Goal: Complete application form

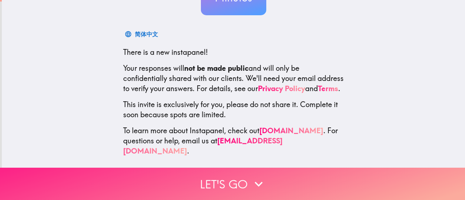
click at [320, 193] on button "Let's go" at bounding box center [232, 184] width 465 height 32
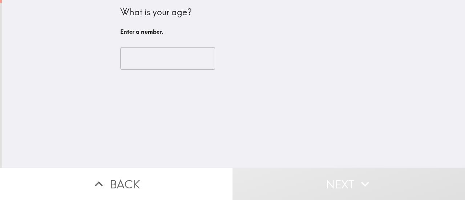
click at [147, 61] on input "number" at bounding box center [167, 58] width 95 height 23
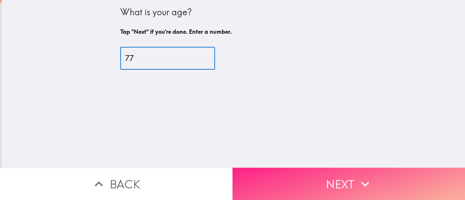
type input "77"
click at [369, 180] on icon "button" at bounding box center [365, 184] width 16 height 16
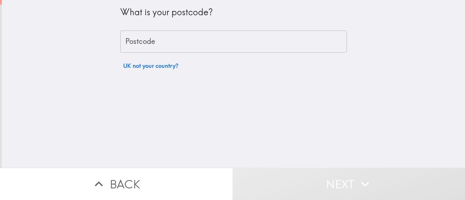
click at [143, 43] on div "Postcode Postcode" at bounding box center [233, 42] width 227 height 23
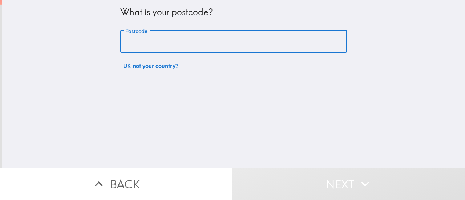
type input "DN17 4LJ"
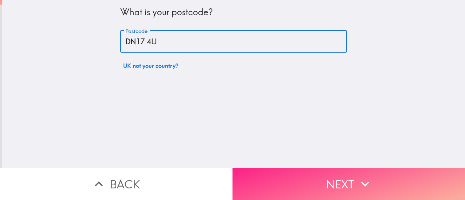
click at [374, 186] on button "Next" at bounding box center [349, 184] width 233 height 32
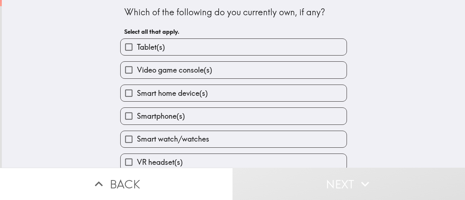
click at [202, 44] on label "Tablet(s)" at bounding box center [234, 47] width 226 height 16
click at [137, 44] on input "Tablet(s)" at bounding box center [129, 47] width 16 height 16
checkbox input "true"
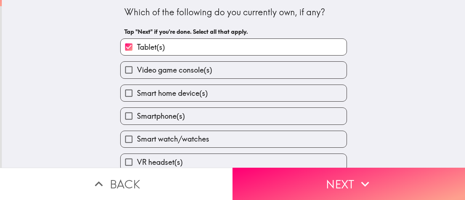
click at [198, 119] on label "Smartphone(s)" at bounding box center [234, 116] width 226 height 16
click at [137, 119] on input "Smartphone(s)" at bounding box center [129, 116] width 16 height 16
checkbox input "true"
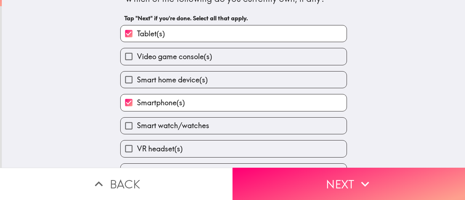
scroll to position [33, 0]
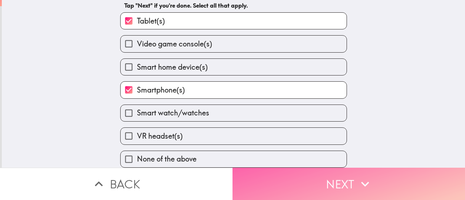
click at [319, 188] on button "Next" at bounding box center [349, 184] width 233 height 32
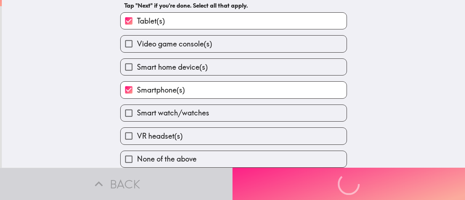
scroll to position [0, 0]
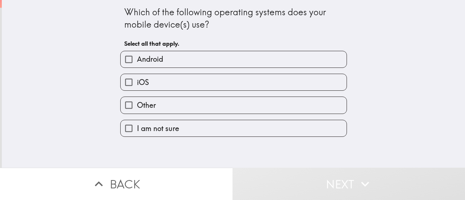
click at [222, 56] on label "Android" at bounding box center [234, 59] width 226 height 16
click at [137, 56] on input "Android" at bounding box center [129, 59] width 16 height 16
checkbox input "true"
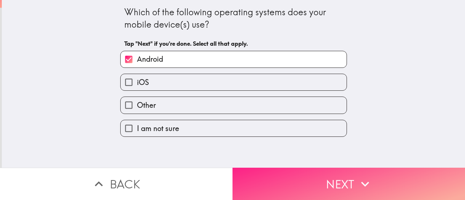
click at [370, 190] on button "Next" at bounding box center [349, 184] width 233 height 32
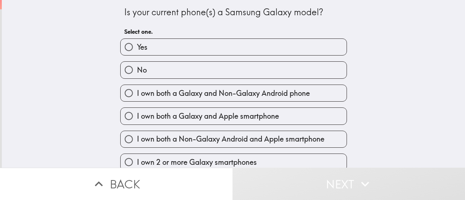
click at [203, 75] on label "No" at bounding box center [234, 70] width 226 height 16
click at [137, 75] on input "No" at bounding box center [129, 70] width 16 height 16
radio input "true"
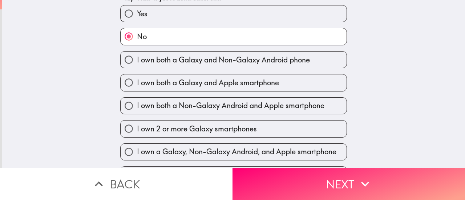
scroll to position [56, 0]
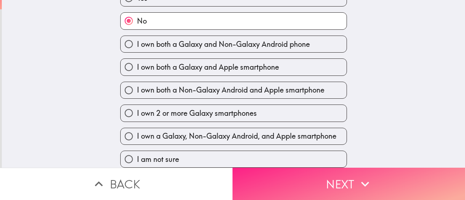
click at [335, 173] on button "Next" at bounding box center [349, 184] width 233 height 32
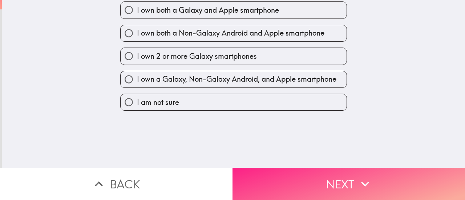
scroll to position [0, 0]
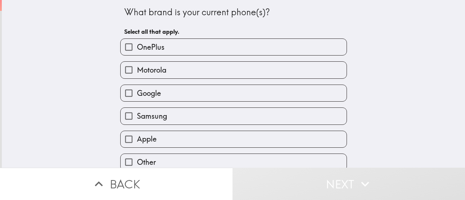
click at [238, 97] on label "Google" at bounding box center [234, 93] width 226 height 16
click at [137, 97] on input "Google" at bounding box center [129, 93] width 16 height 16
checkbox input "true"
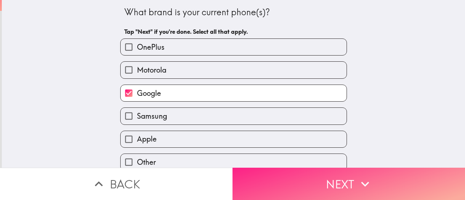
click at [376, 188] on button "Next" at bounding box center [349, 184] width 233 height 32
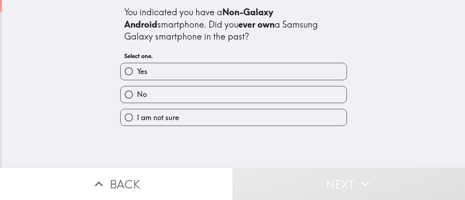
click at [219, 71] on label "Yes" at bounding box center [234, 71] width 226 height 16
click at [137, 71] on input "Yes" at bounding box center [129, 71] width 16 height 16
radio input "true"
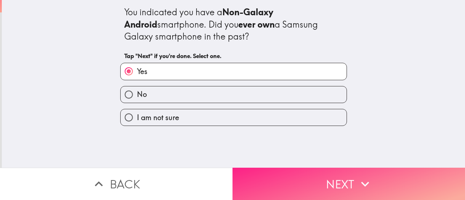
click at [370, 186] on icon "button" at bounding box center [365, 184] width 16 height 16
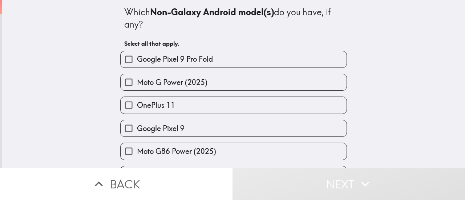
click at [219, 59] on label "Google Pixel 9 Pro Fold" at bounding box center [234, 59] width 226 height 16
click at [137, 59] on input "Google Pixel 9 Pro Fold" at bounding box center [129, 59] width 16 height 16
checkbox input "true"
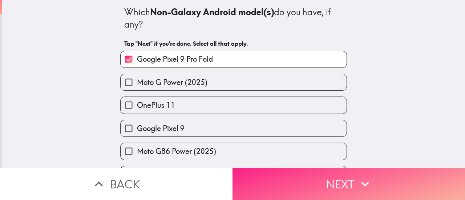
click at [374, 184] on button "Next" at bounding box center [349, 184] width 233 height 32
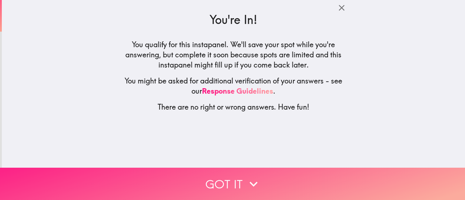
click at [246, 176] on icon "button" at bounding box center [254, 184] width 16 height 16
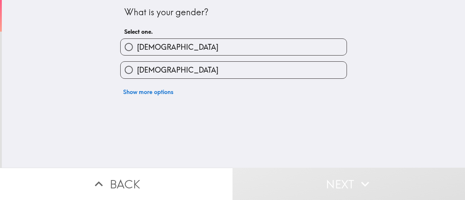
click at [277, 73] on label "[DEMOGRAPHIC_DATA]" at bounding box center [234, 70] width 226 height 16
click at [137, 73] on input "[DEMOGRAPHIC_DATA]" at bounding box center [129, 70] width 16 height 16
radio input "true"
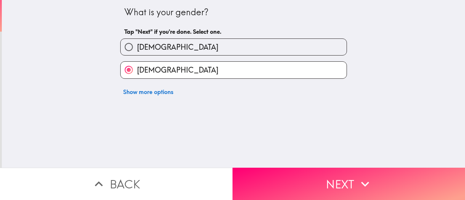
click at [326, 180] on button "Next" at bounding box center [349, 184] width 233 height 32
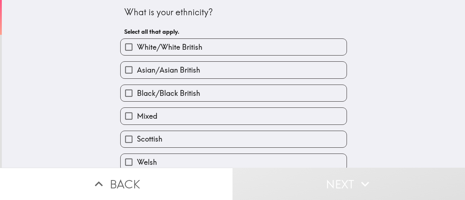
click at [285, 53] on label "White/White British" at bounding box center [234, 47] width 226 height 16
click at [137, 53] on input "White/White British" at bounding box center [129, 47] width 16 height 16
checkbox input "true"
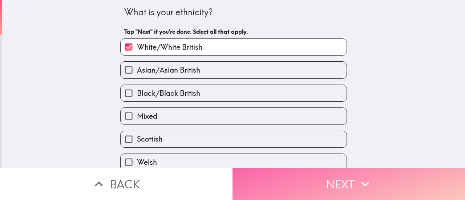
click at [376, 181] on button "Next" at bounding box center [349, 184] width 233 height 32
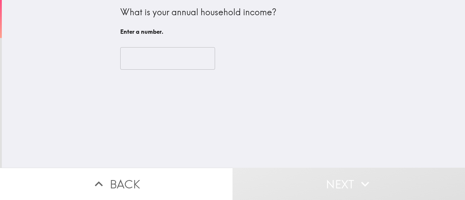
click at [131, 62] on input "number" at bounding box center [167, 58] width 95 height 23
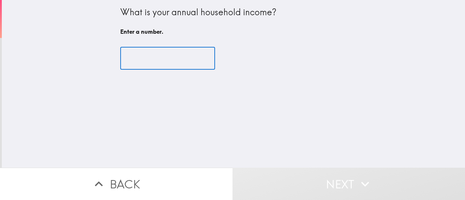
click at [132, 54] on input "number" at bounding box center [167, 58] width 95 height 23
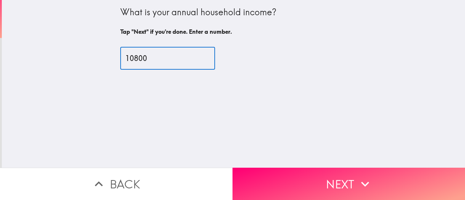
type input "10800"
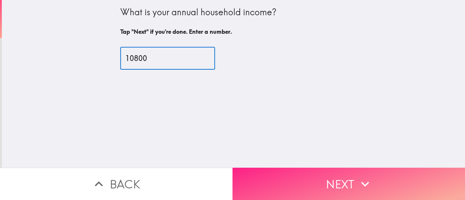
click at [390, 181] on button "Next" at bounding box center [349, 184] width 233 height 32
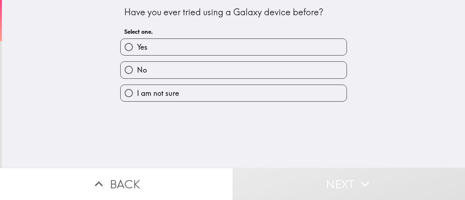
click at [282, 48] on label "Yes" at bounding box center [234, 47] width 226 height 16
click at [137, 48] on input "Yes" at bounding box center [129, 47] width 16 height 16
radio input "true"
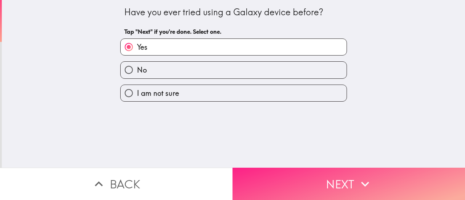
click at [373, 182] on button "Next" at bounding box center [349, 184] width 233 height 32
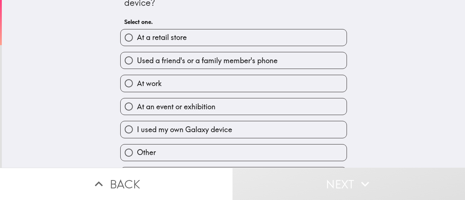
scroll to position [29, 0]
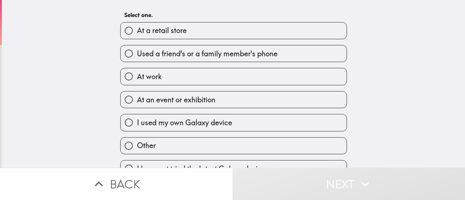
click at [235, 127] on label "I used my own Galaxy device" at bounding box center [234, 123] width 226 height 16
click at [137, 127] on input "I used my own Galaxy device" at bounding box center [129, 123] width 16 height 16
radio input "true"
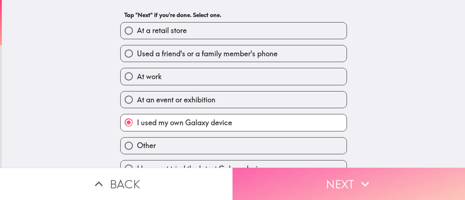
click at [369, 184] on icon "button" at bounding box center [365, 184] width 16 height 16
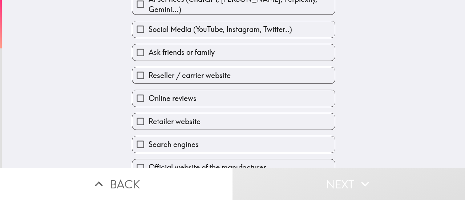
scroll to position [107, 0]
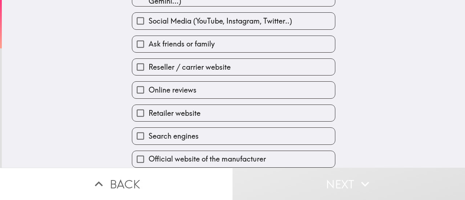
click at [250, 154] on span "Official website of the manufacturer" at bounding box center [207, 159] width 117 height 10
click at [149, 151] on input "Official website of the manufacturer" at bounding box center [140, 159] width 16 height 16
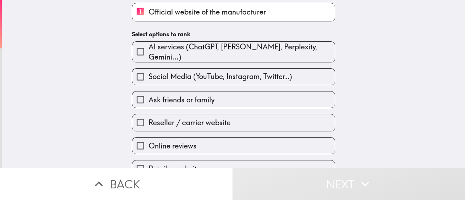
scroll to position [73, 0]
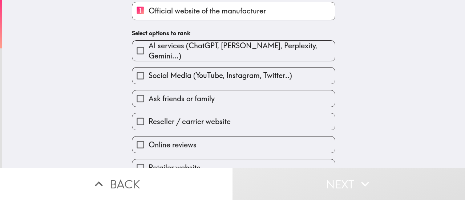
click at [309, 102] on label "Ask friends or family" at bounding box center [233, 99] width 203 height 16
click at [149, 102] on input "Ask friends or family" at bounding box center [140, 99] width 16 height 16
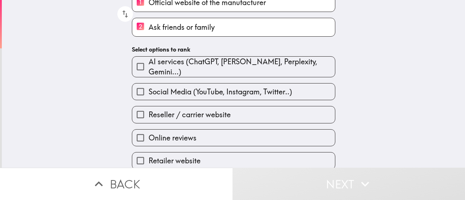
scroll to position [85, 0]
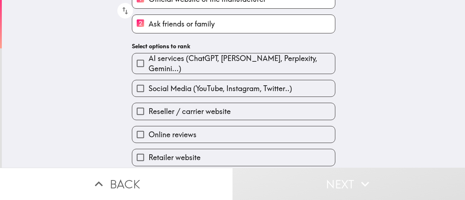
click at [319, 139] on label "Online reviews" at bounding box center [233, 135] width 203 height 16
click at [149, 139] on input "Online reviews" at bounding box center [140, 135] width 16 height 16
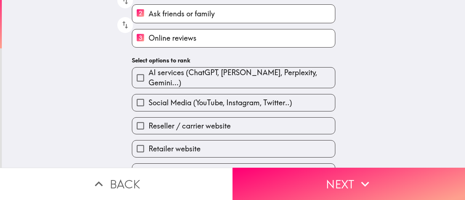
scroll to position [96, 0]
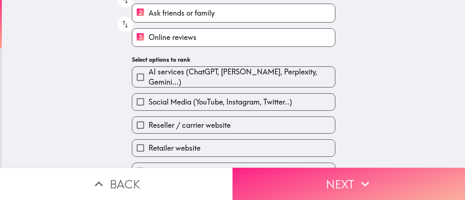
click at [375, 186] on button "Next" at bounding box center [349, 184] width 233 height 32
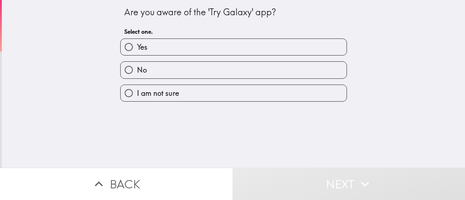
click at [286, 67] on label "No" at bounding box center [234, 70] width 226 height 16
click at [137, 67] on input "No" at bounding box center [129, 70] width 16 height 16
radio input "true"
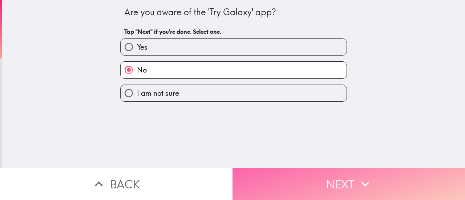
click at [365, 184] on icon "button" at bounding box center [365, 184] width 16 height 16
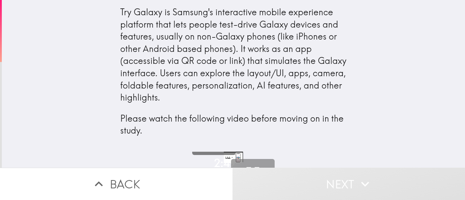
click at [243, 159] on button "Fullscreen" at bounding box center [253, 181] width 44 height 44
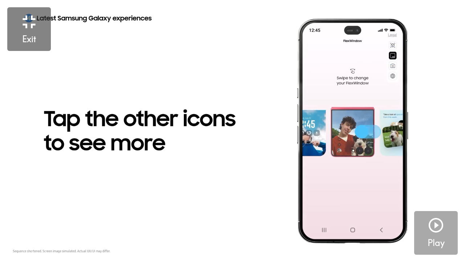
click at [442, 200] on icon "button" at bounding box center [436, 225] width 15 height 15
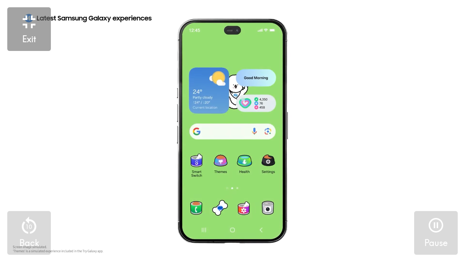
click at [28, 39] on h5 "Exit" at bounding box center [29, 39] width 14 height 12
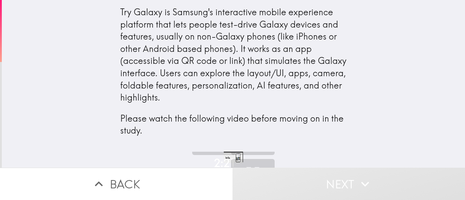
click at [370, 184] on icon "button" at bounding box center [365, 184] width 16 height 16
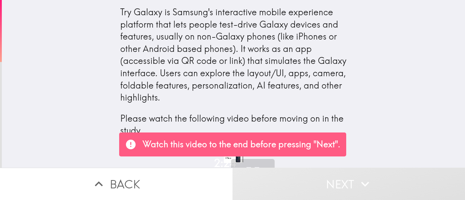
click at [248, 150] on p "Watch this video to the end before pressing "Next"." at bounding box center [241, 144] width 198 height 12
click at [237, 161] on button "Fullscreen" at bounding box center [253, 181] width 44 height 44
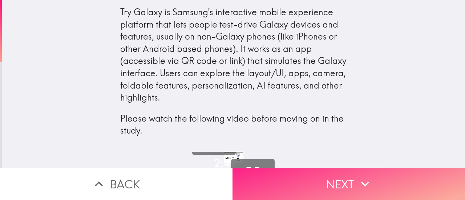
click at [366, 182] on icon "button" at bounding box center [365, 184] width 8 height 5
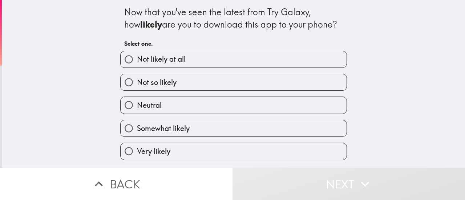
click at [284, 107] on label "Neutral" at bounding box center [234, 105] width 226 height 16
click at [137, 107] on input "Neutral" at bounding box center [129, 105] width 16 height 16
radio input "true"
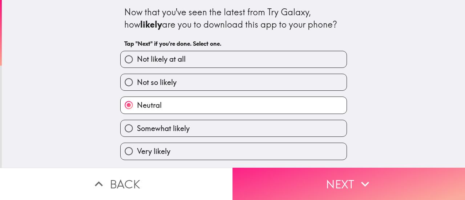
click at [383, 182] on button "Next" at bounding box center [349, 184] width 233 height 32
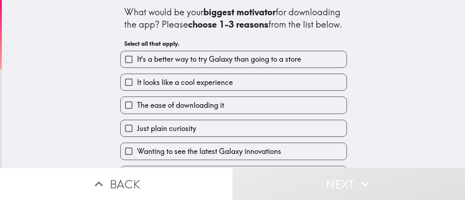
click at [295, 64] on span "It's a better way to try Galaxy than going to a store" at bounding box center [219, 59] width 164 height 10
click at [137, 68] on input "It's a better way to try Galaxy than going to a store" at bounding box center [129, 59] width 16 height 16
checkbox input "true"
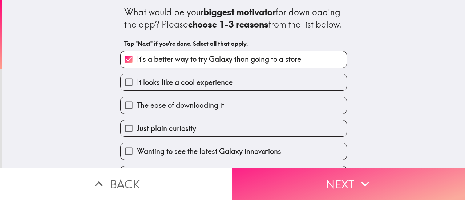
click at [375, 182] on button "Next" at bounding box center [349, 184] width 233 height 32
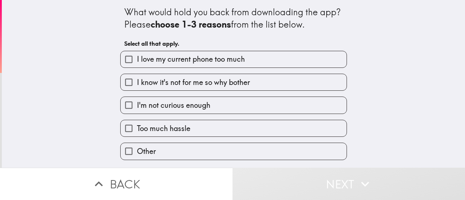
click at [310, 60] on label "I love my current phone too much" at bounding box center [234, 59] width 226 height 16
click at [137, 60] on input "I love my current phone too much" at bounding box center [129, 59] width 16 height 16
checkbox input "true"
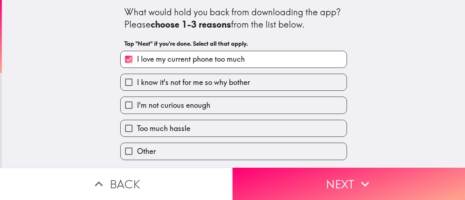
click at [301, 113] on label "I'm not curious enough" at bounding box center [234, 105] width 226 height 16
click at [137, 113] on input "I'm not curious enough" at bounding box center [129, 105] width 16 height 16
checkbox input "true"
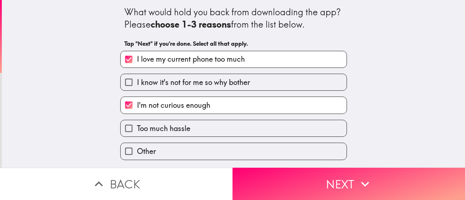
click at [193, 147] on label "Other" at bounding box center [234, 151] width 226 height 16
click at [137, 147] on input "Other" at bounding box center [129, 151] width 16 height 16
checkbox input "true"
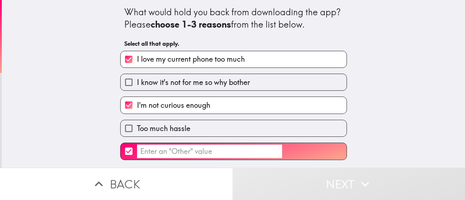
click at [147, 156] on input "​" at bounding box center [209, 152] width 145 height 14
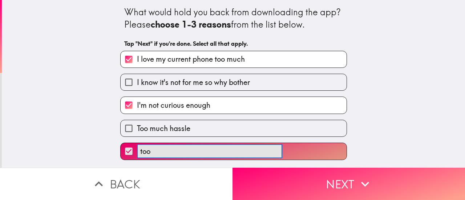
click at [121, 143] on button "too ​" at bounding box center [234, 151] width 226 height 16
click at [121, 143] on button "too expensive ​" at bounding box center [234, 151] width 226 height 16
type input "too expensive"
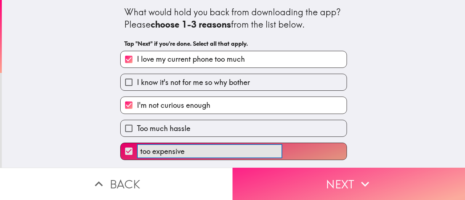
click at [389, 180] on button "Next" at bounding box center [349, 184] width 233 height 32
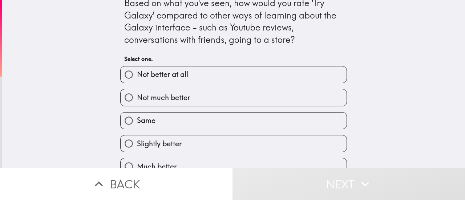
scroll to position [23, 0]
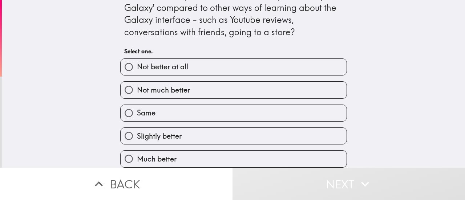
click at [312, 132] on label "Slightly better" at bounding box center [234, 136] width 226 height 16
click at [137, 132] on input "Slightly better" at bounding box center [129, 136] width 16 height 16
radio input "true"
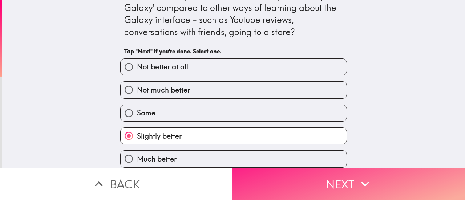
click at [394, 189] on button "Next" at bounding box center [349, 184] width 233 height 32
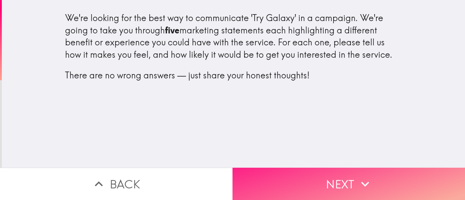
click at [383, 180] on button "Next" at bounding box center [349, 184] width 233 height 32
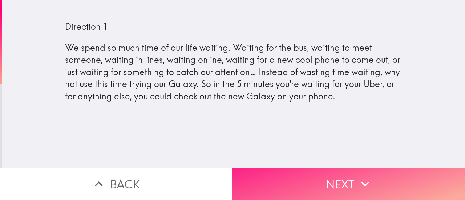
click at [398, 185] on button "Next" at bounding box center [349, 184] width 233 height 32
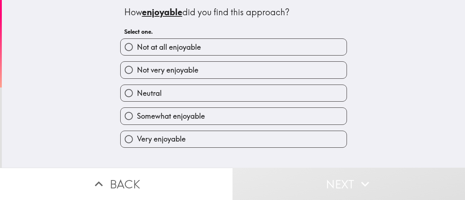
click at [317, 88] on label "Neutral" at bounding box center [234, 93] width 226 height 16
click at [137, 88] on input "Neutral" at bounding box center [129, 93] width 16 height 16
radio input "true"
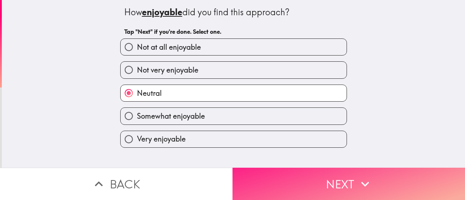
click at [393, 185] on button "Next" at bounding box center [349, 184] width 233 height 32
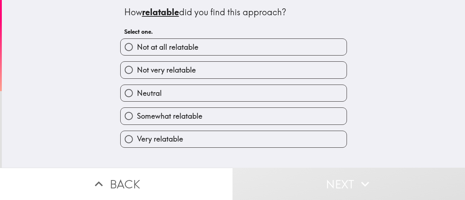
click at [254, 68] on label "Not very relatable" at bounding box center [234, 70] width 226 height 16
click at [137, 68] on input "Not very relatable" at bounding box center [129, 70] width 16 height 16
radio input "true"
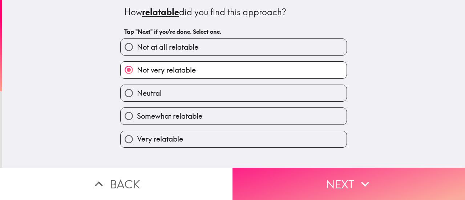
click at [383, 182] on button "Next" at bounding box center [349, 184] width 233 height 32
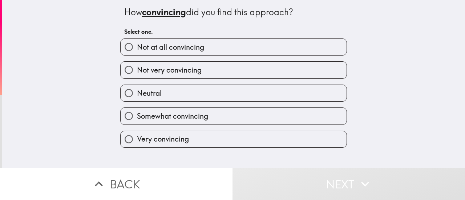
click at [271, 49] on label "Not at all convincing" at bounding box center [234, 47] width 226 height 16
click at [137, 49] on input "Not at all convincing" at bounding box center [129, 47] width 16 height 16
radio input "true"
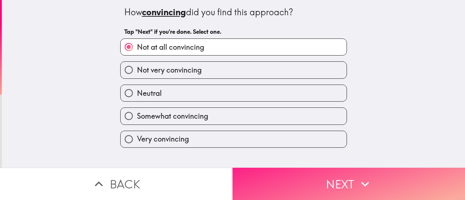
click at [386, 189] on button "Next" at bounding box center [349, 184] width 233 height 32
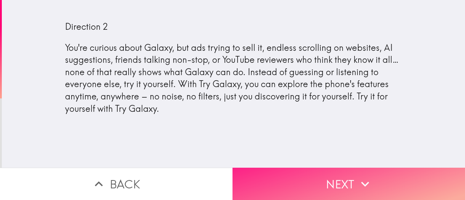
click at [385, 187] on button "Next" at bounding box center [349, 184] width 233 height 32
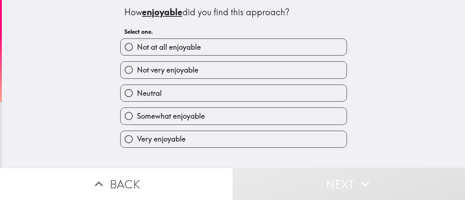
click at [290, 95] on label "Neutral" at bounding box center [234, 93] width 226 height 16
click at [137, 95] on input "Neutral" at bounding box center [129, 93] width 16 height 16
radio input "true"
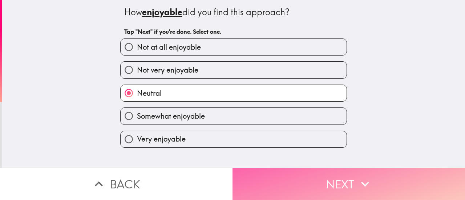
click at [383, 184] on button "Next" at bounding box center [349, 184] width 233 height 32
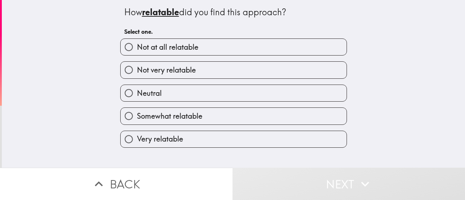
click at [325, 100] on label "Neutral" at bounding box center [234, 93] width 226 height 16
click at [137, 100] on input "Neutral" at bounding box center [129, 93] width 16 height 16
radio input "true"
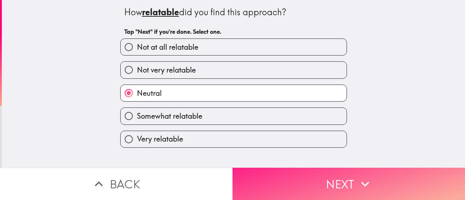
click at [386, 183] on button "Next" at bounding box center [349, 184] width 233 height 32
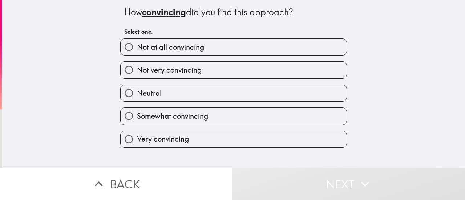
click at [324, 76] on label "Not very convincing" at bounding box center [234, 70] width 226 height 16
click at [137, 76] on input "Not very convincing" at bounding box center [129, 70] width 16 height 16
radio input "true"
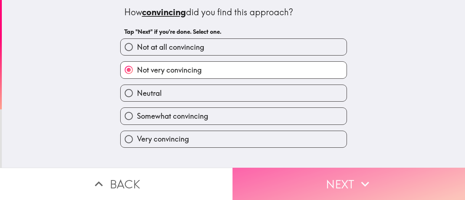
click at [372, 181] on button "Next" at bounding box center [349, 184] width 233 height 32
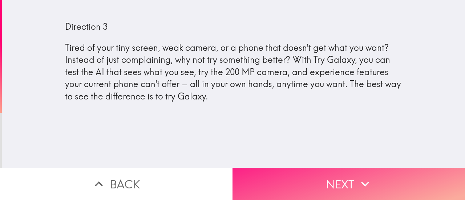
click at [381, 181] on button "Next" at bounding box center [349, 184] width 233 height 32
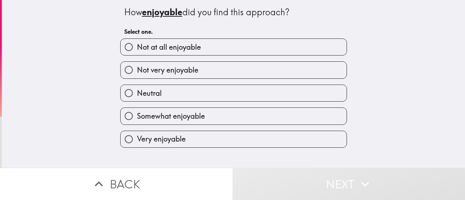
click at [294, 112] on label "Somewhat enjoyable" at bounding box center [234, 116] width 226 height 16
click at [137, 112] on input "Somewhat enjoyable" at bounding box center [129, 116] width 16 height 16
radio input "true"
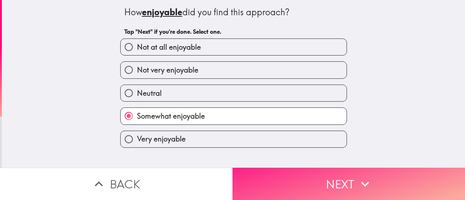
click at [381, 185] on button "Next" at bounding box center [349, 184] width 233 height 32
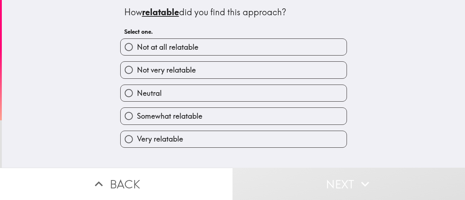
click at [296, 49] on label "Not at all relatable" at bounding box center [234, 47] width 226 height 16
click at [137, 49] on input "Not at all relatable" at bounding box center [129, 47] width 16 height 16
radio input "true"
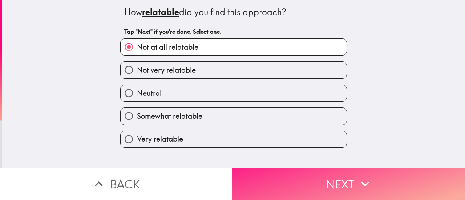
click at [374, 189] on button "Next" at bounding box center [349, 184] width 233 height 32
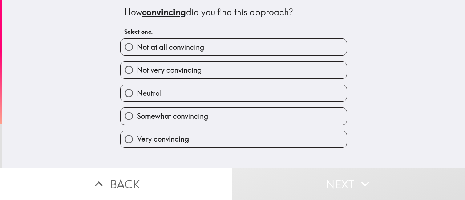
click at [257, 116] on label "Somewhat convincing" at bounding box center [234, 116] width 226 height 16
click at [137, 116] on input "Somewhat convincing" at bounding box center [129, 116] width 16 height 16
radio input "true"
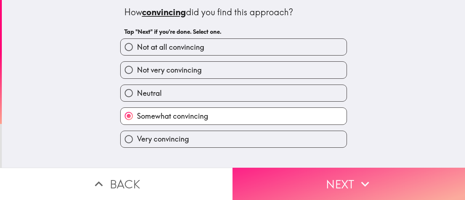
click at [375, 185] on button "Next" at bounding box center [349, 184] width 233 height 32
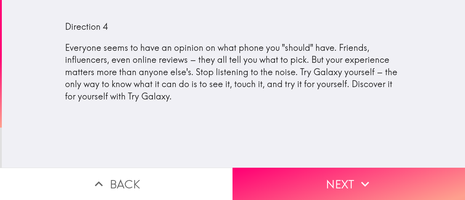
click at [390, 183] on button "Next" at bounding box center [349, 184] width 233 height 32
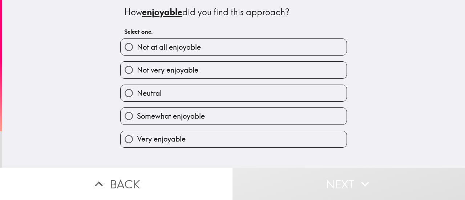
click at [292, 116] on label "Somewhat enjoyable" at bounding box center [234, 116] width 226 height 16
click at [137, 116] on input "Somewhat enjoyable" at bounding box center [129, 116] width 16 height 16
radio input "true"
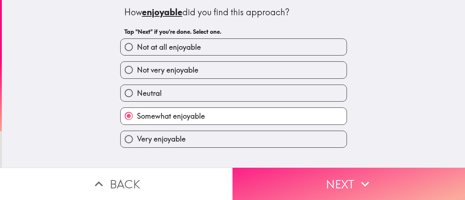
click at [388, 184] on button "Next" at bounding box center [349, 184] width 233 height 32
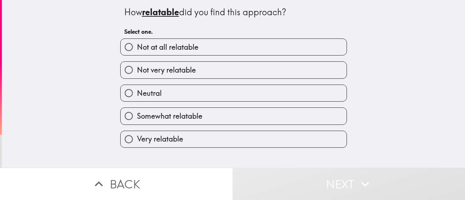
click at [267, 69] on label "Not very relatable" at bounding box center [234, 70] width 226 height 16
click at [137, 69] on input "Not very relatable" at bounding box center [129, 70] width 16 height 16
radio input "true"
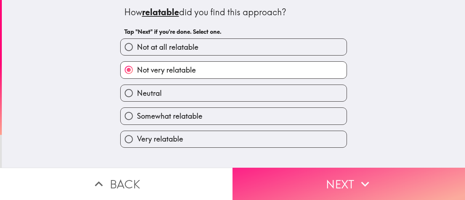
click at [378, 183] on button "Next" at bounding box center [349, 184] width 233 height 32
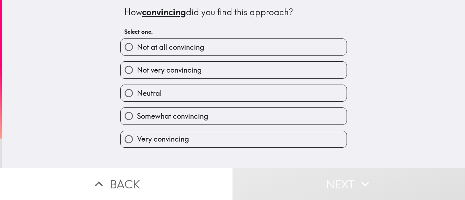
click at [302, 92] on label "Neutral" at bounding box center [234, 93] width 226 height 16
click at [137, 92] on input "Neutral" at bounding box center [129, 93] width 16 height 16
radio input "true"
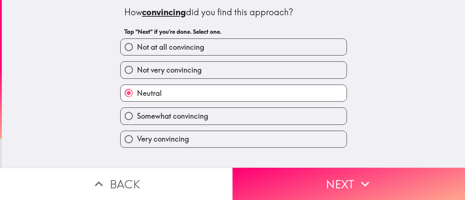
click at [313, 122] on label "Somewhat convincing" at bounding box center [234, 116] width 226 height 16
click at [137, 122] on input "Somewhat convincing" at bounding box center [129, 116] width 16 height 16
radio input "true"
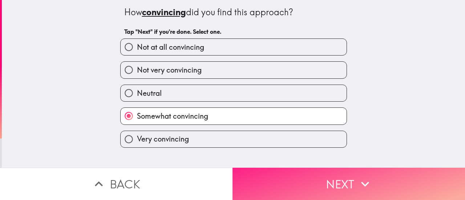
click at [361, 181] on icon "button" at bounding box center [365, 184] width 16 height 16
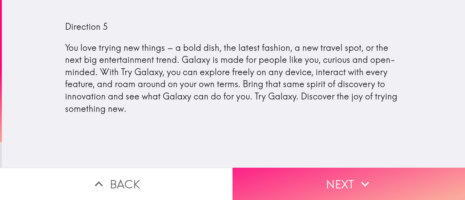
click at [364, 180] on icon "button" at bounding box center [365, 184] width 16 height 16
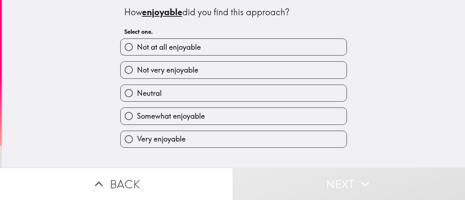
click at [325, 92] on label "Neutral" at bounding box center [234, 93] width 226 height 16
click at [137, 92] on input "Neutral" at bounding box center [129, 93] width 16 height 16
radio input "true"
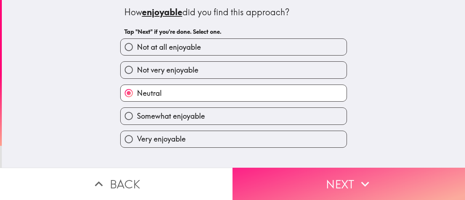
click at [369, 187] on button "Next" at bounding box center [349, 184] width 233 height 32
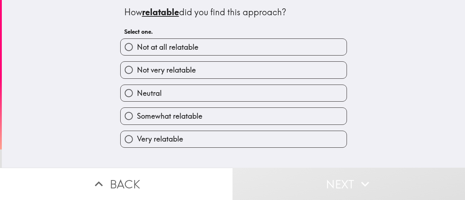
click at [328, 95] on label "Neutral" at bounding box center [234, 93] width 226 height 16
click at [137, 95] on input "Neutral" at bounding box center [129, 93] width 16 height 16
radio input "true"
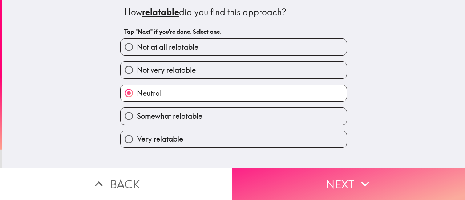
click at [376, 193] on button "Next" at bounding box center [349, 184] width 233 height 32
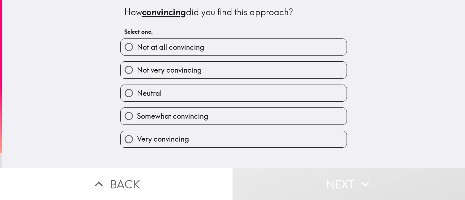
click at [312, 98] on label "Neutral" at bounding box center [234, 93] width 226 height 16
click at [137, 98] on input "Neutral" at bounding box center [129, 93] width 16 height 16
radio input "true"
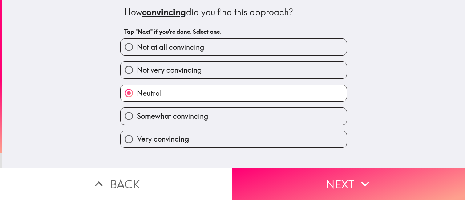
click at [369, 184] on icon "button" at bounding box center [365, 184] width 16 height 16
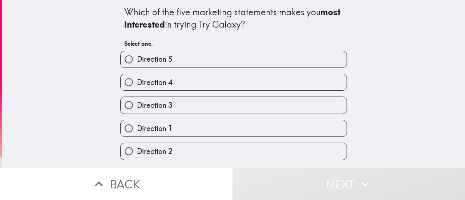
click at [320, 149] on label "Direction 2" at bounding box center [234, 151] width 226 height 16
click at [137, 149] on input "Direction 2" at bounding box center [129, 151] width 16 height 16
radio input "true"
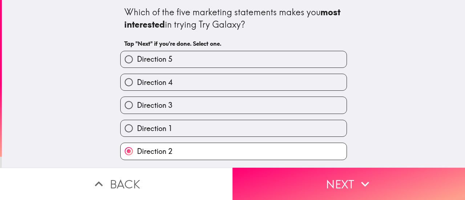
click at [316, 106] on label "Direction 3" at bounding box center [234, 105] width 226 height 16
click at [137, 106] on input "Direction 3" at bounding box center [129, 105] width 16 height 16
radio input "true"
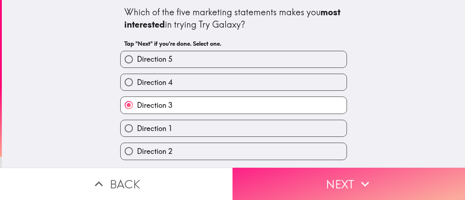
click at [385, 186] on button "Next" at bounding box center [349, 184] width 233 height 32
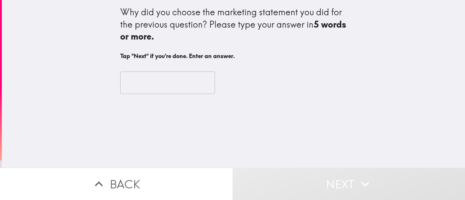
click at [125, 79] on input "text" at bounding box center [167, 83] width 95 height 23
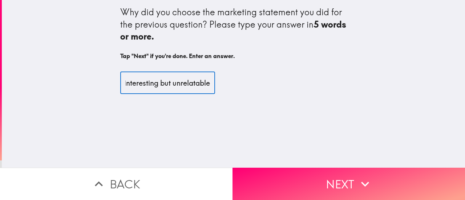
scroll to position [0, 31]
type input "it was interesting but unrelatable"
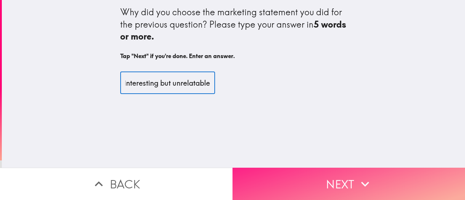
click at [348, 177] on button "Next" at bounding box center [349, 184] width 233 height 32
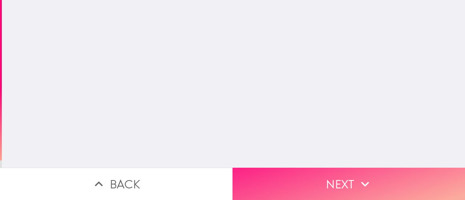
scroll to position [0, 0]
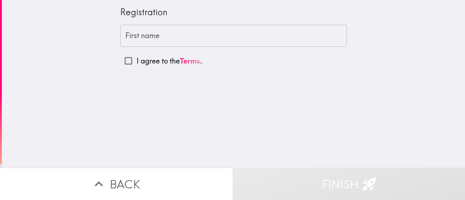
click at [140, 35] on div "First name First name" at bounding box center [233, 36] width 227 height 23
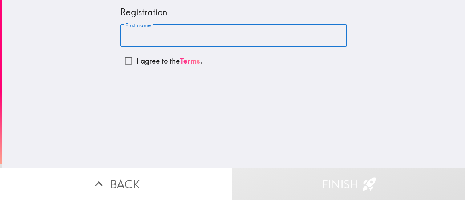
type input "[PERSON_NAME]"
click at [123, 62] on input "I agree to the Terms ." at bounding box center [128, 61] width 16 height 16
checkbox input "true"
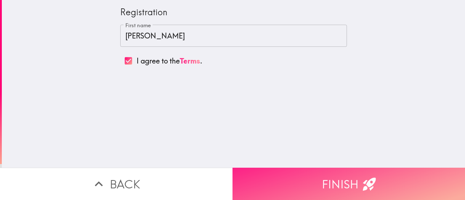
click at [372, 182] on icon "button" at bounding box center [370, 184] width 16 height 16
